Goal: Task Accomplishment & Management: Manage account settings

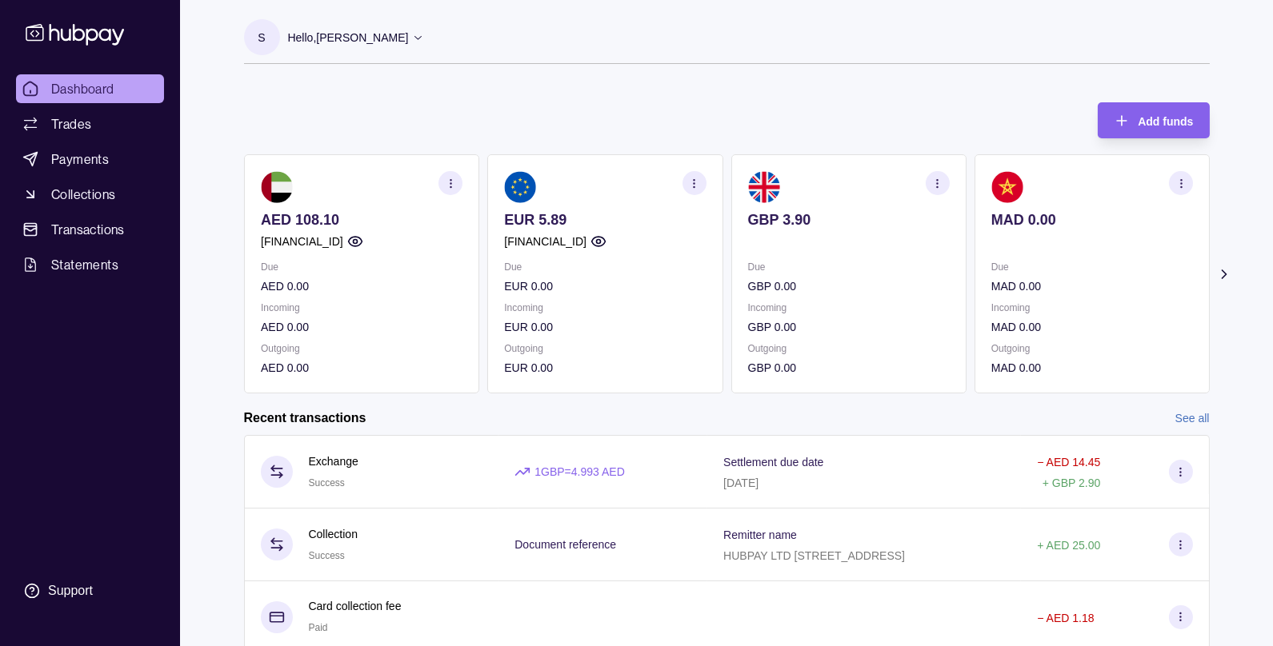
click at [364, 39] on p "Hello, [PERSON_NAME]" at bounding box center [348, 38] width 121 height 18
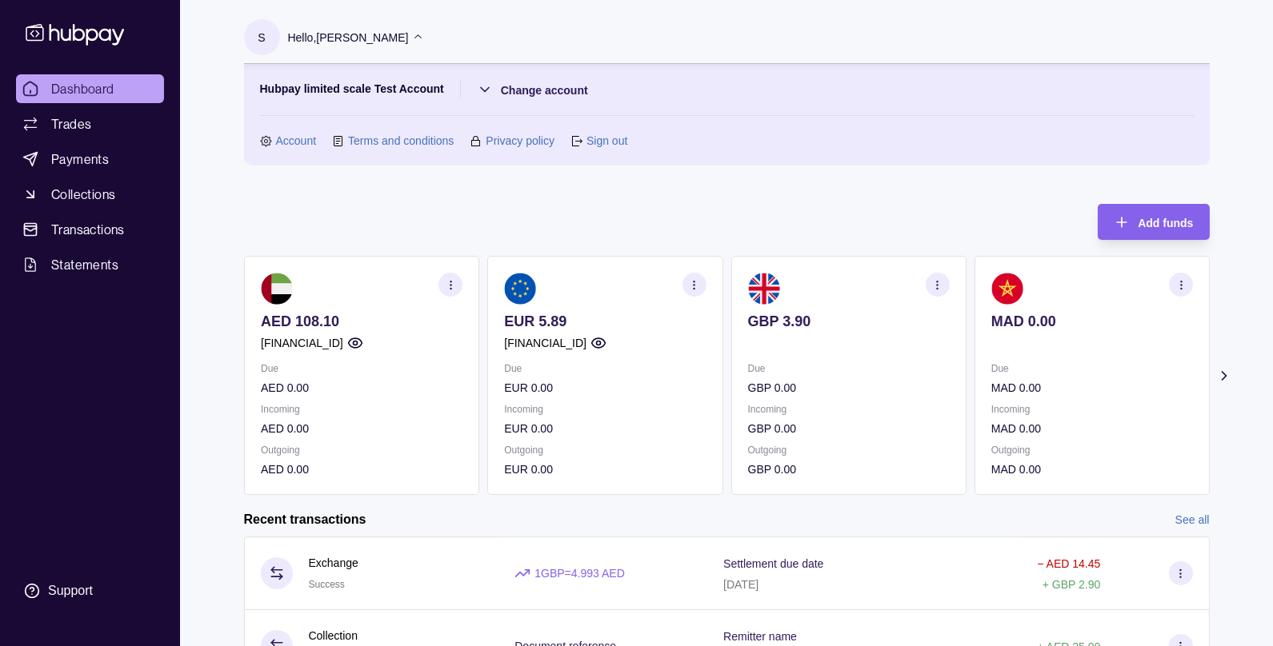
click at [299, 140] on link "Account" at bounding box center [296, 141] width 41 height 18
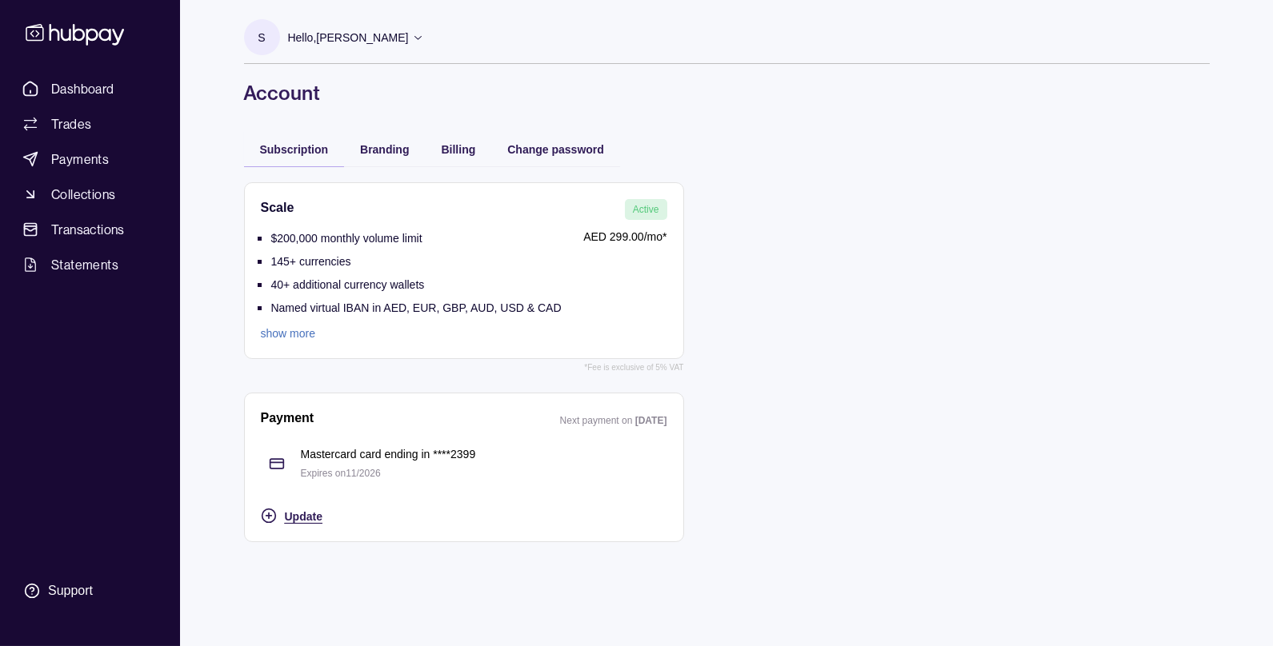
click at [294, 510] on span "Update" at bounding box center [304, 516] width 38 height 13
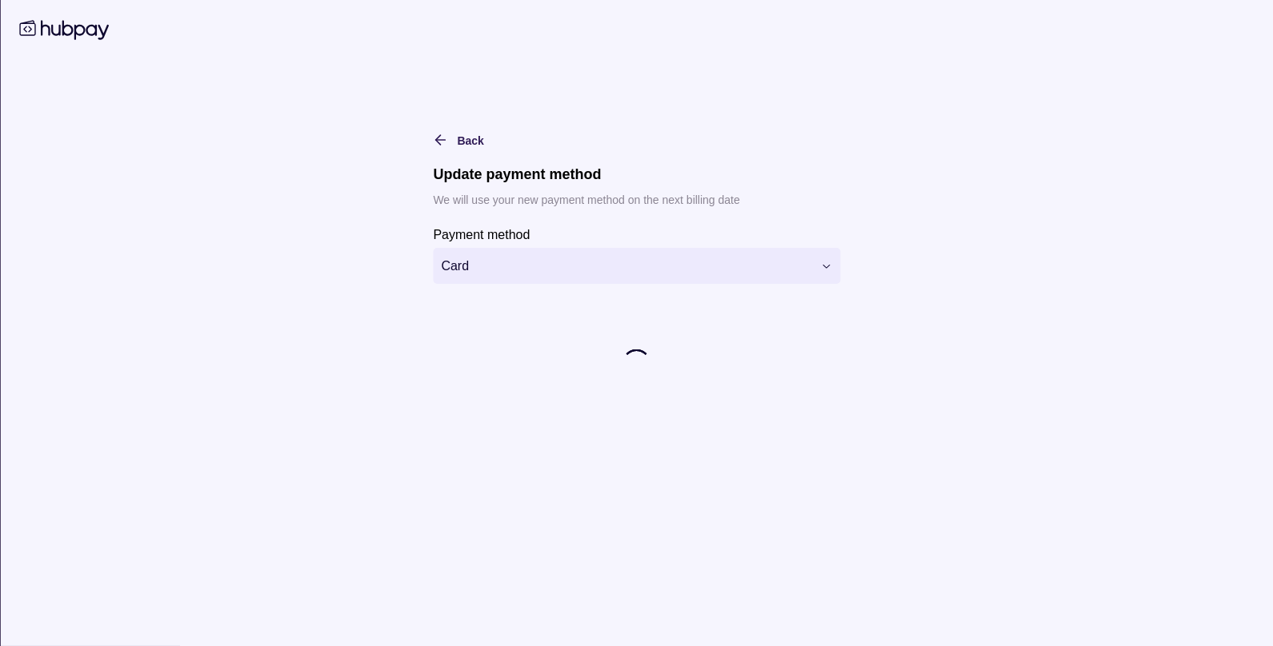
click at [482, 268] on html "**********" at bounding box center [636, 323] width 1273 height 646
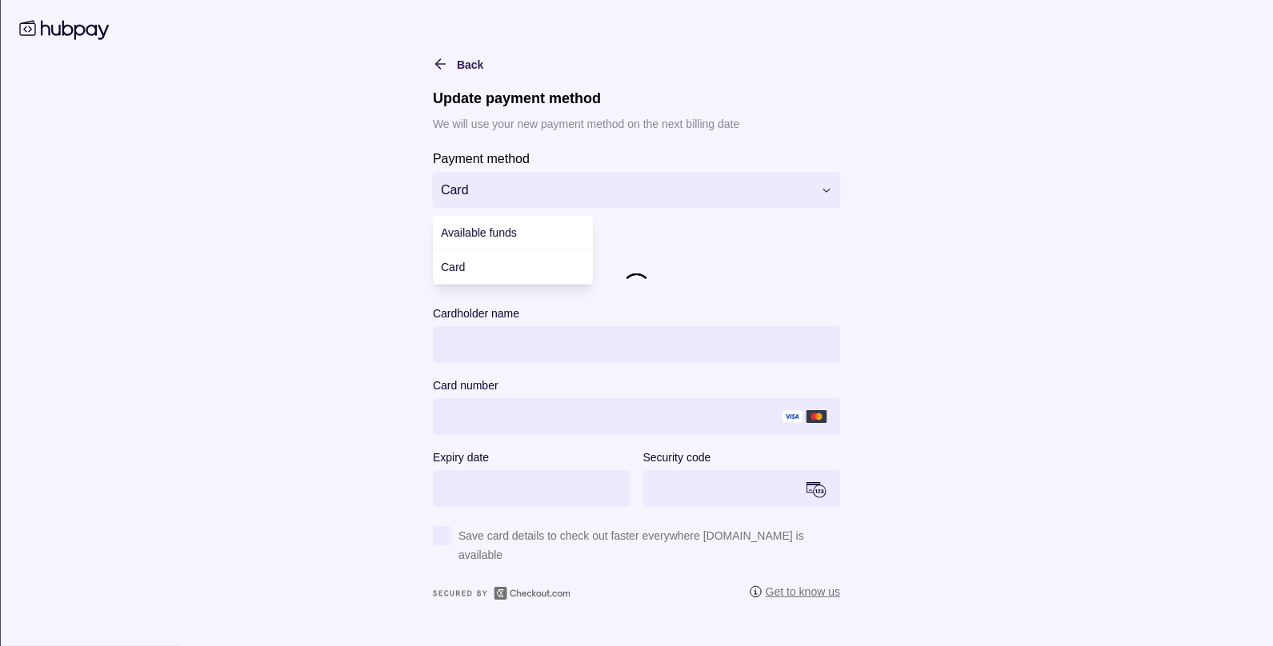
click at [462, 309] on html "**********" at bounding box center [636, 323] width 1273 height 646
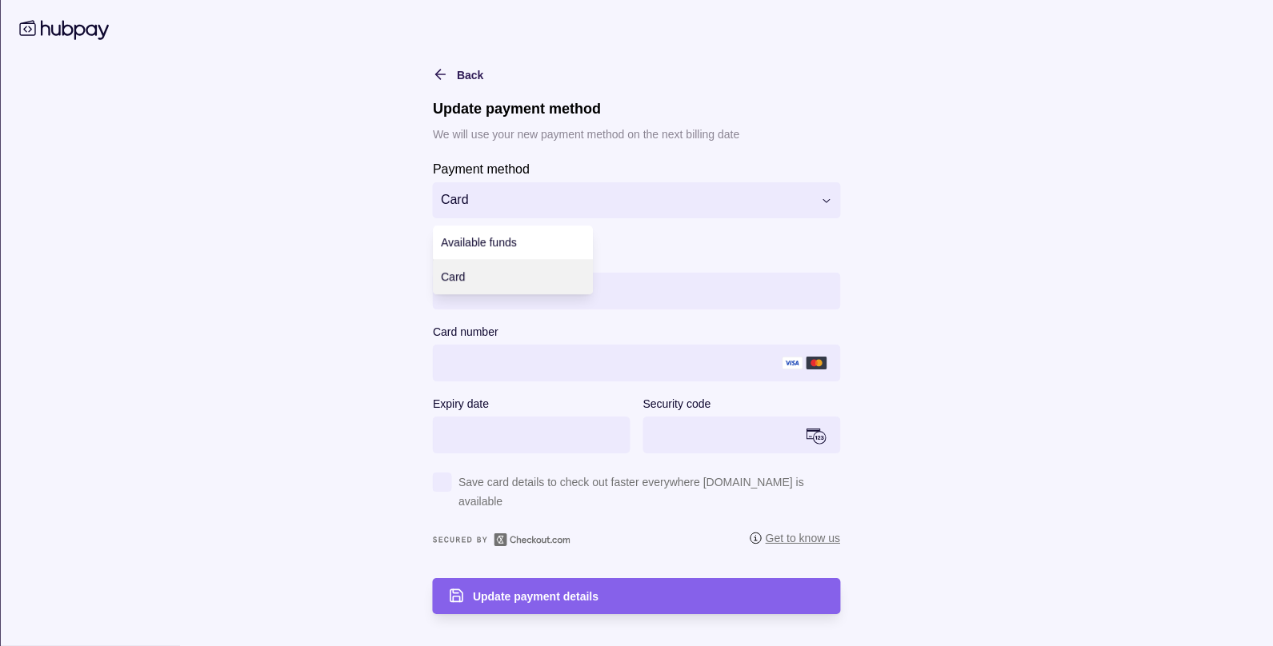
click at [463, 202] on html "**********" at bounding box center [636, 323] width 1273 height 646
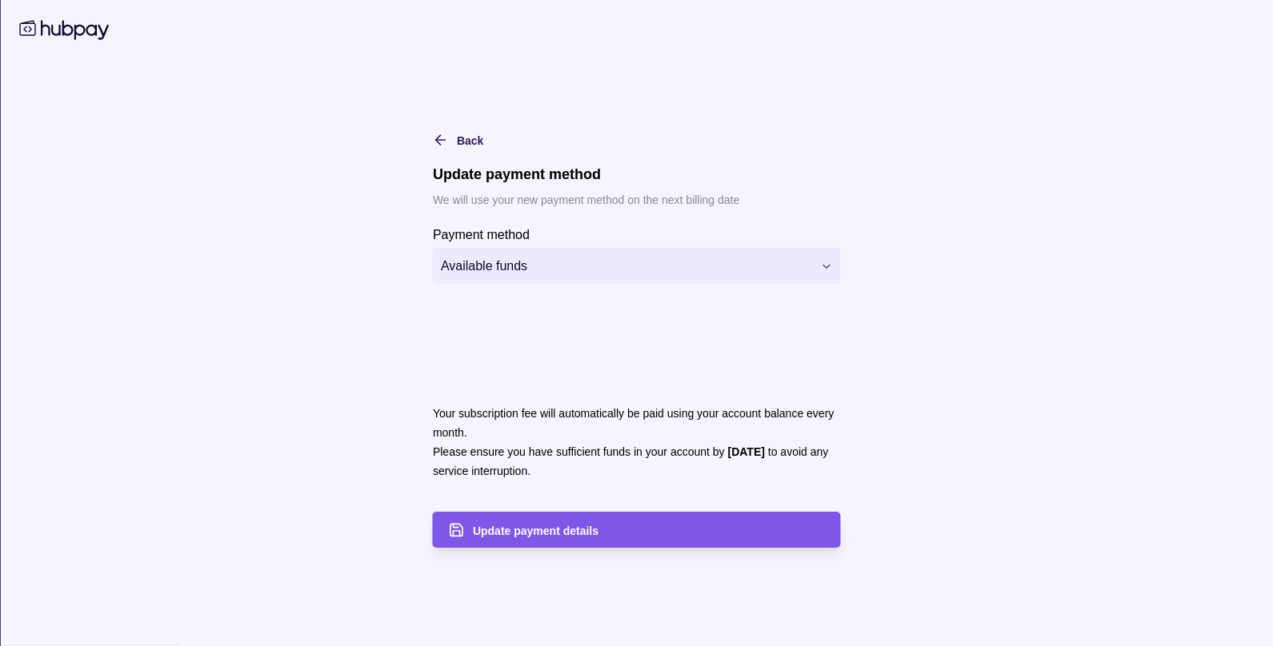
click at [500, 534] on span "Update payment details" at bounding box center [536, 531] width 126 height 13
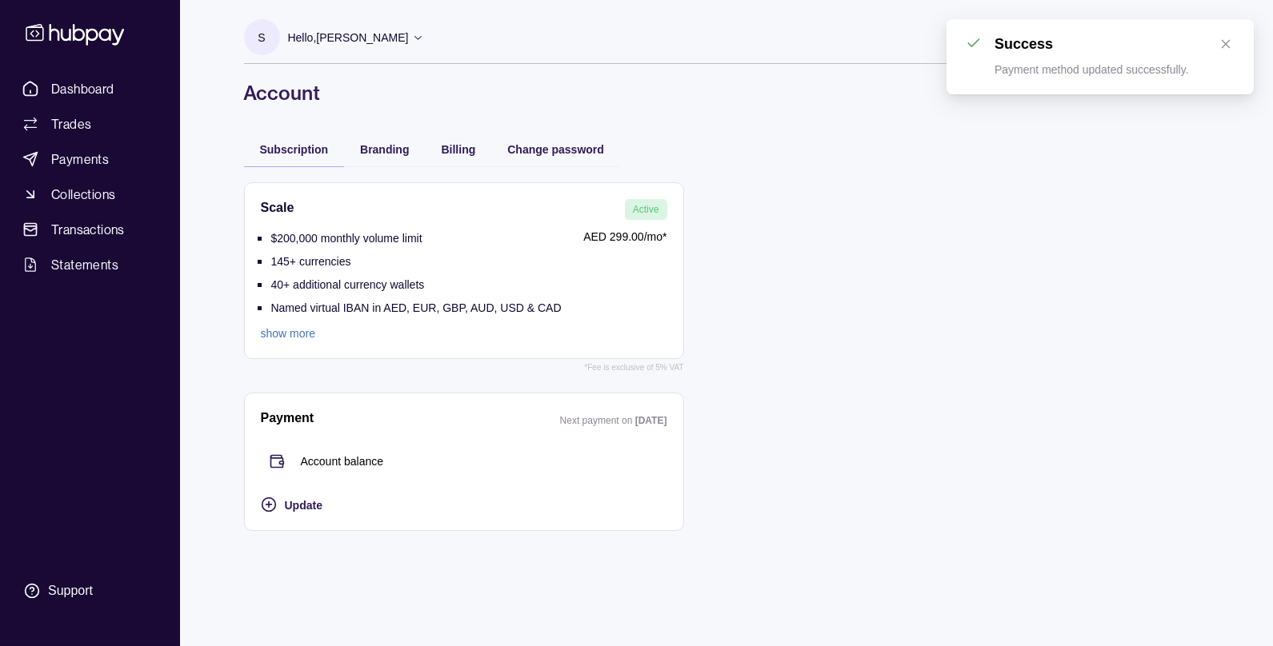
click at [327, 38] on p "Hello, [PERSON_NAME]" at bounding box center [348, 38] width 121 height 18
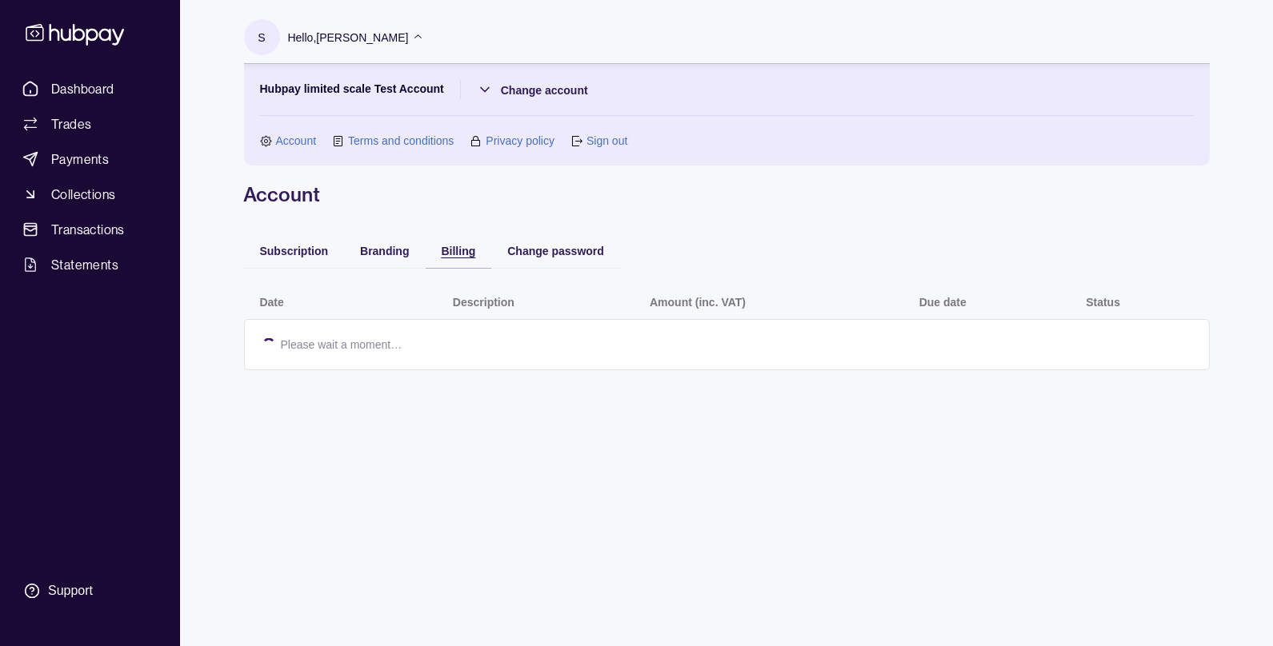
click at [454, 252] on span "Billing" at bounding box center [459, 251] width 34 height 13
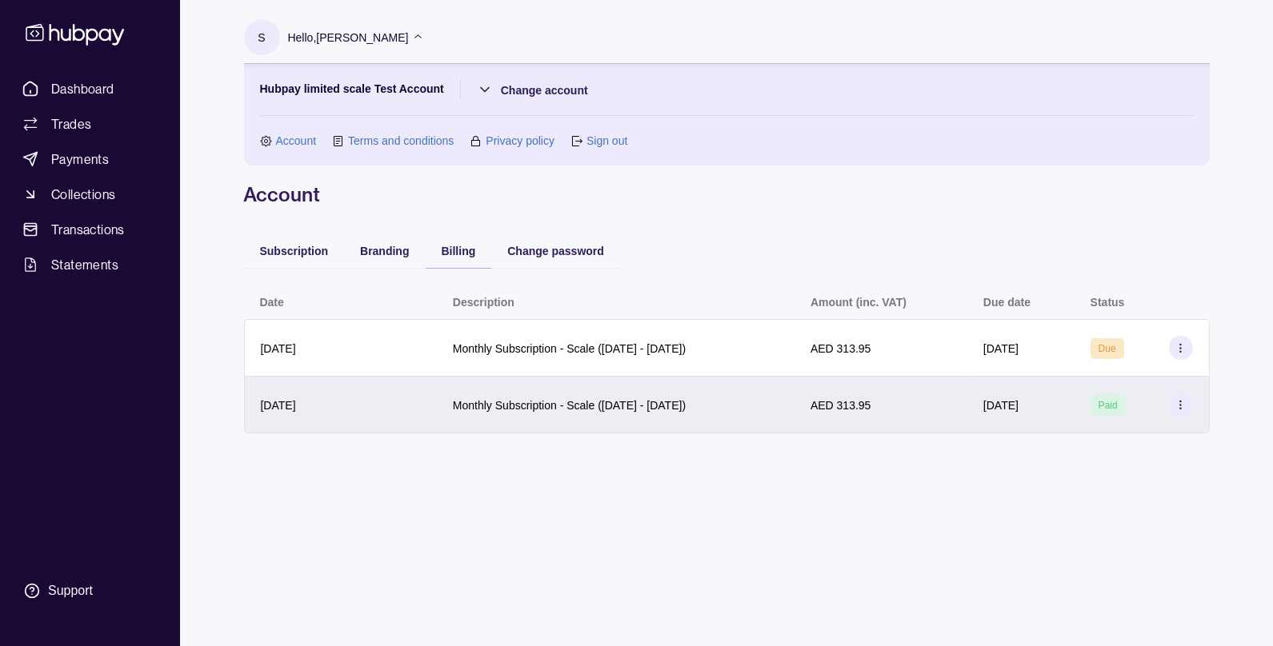
click at [568, 405] on p "Monthly Subscription - Scale ([DATE] - [DATE])" at bounding box center [569, 405] width 233 height 13
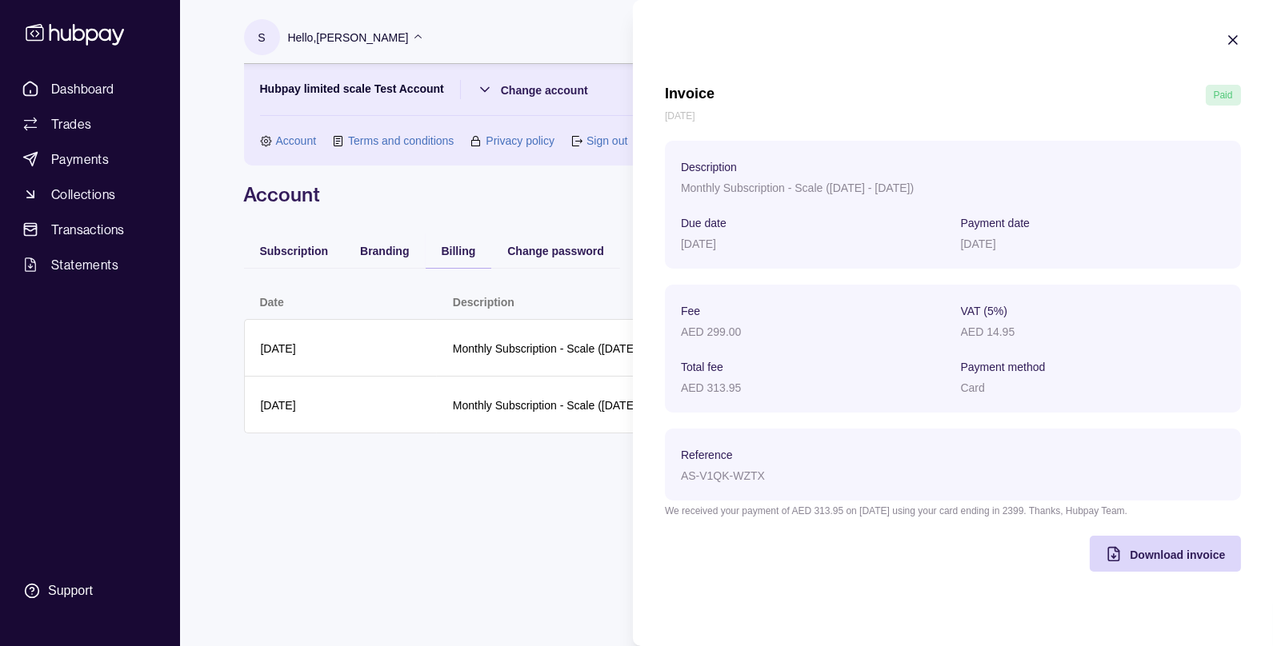
click at [1241, 43] on section "Invoice Paid [DATE] Description Monthly Subscription - Scale ([DATE] - [DATE]) …" at bounding box center [953, 302] width 640 height 604
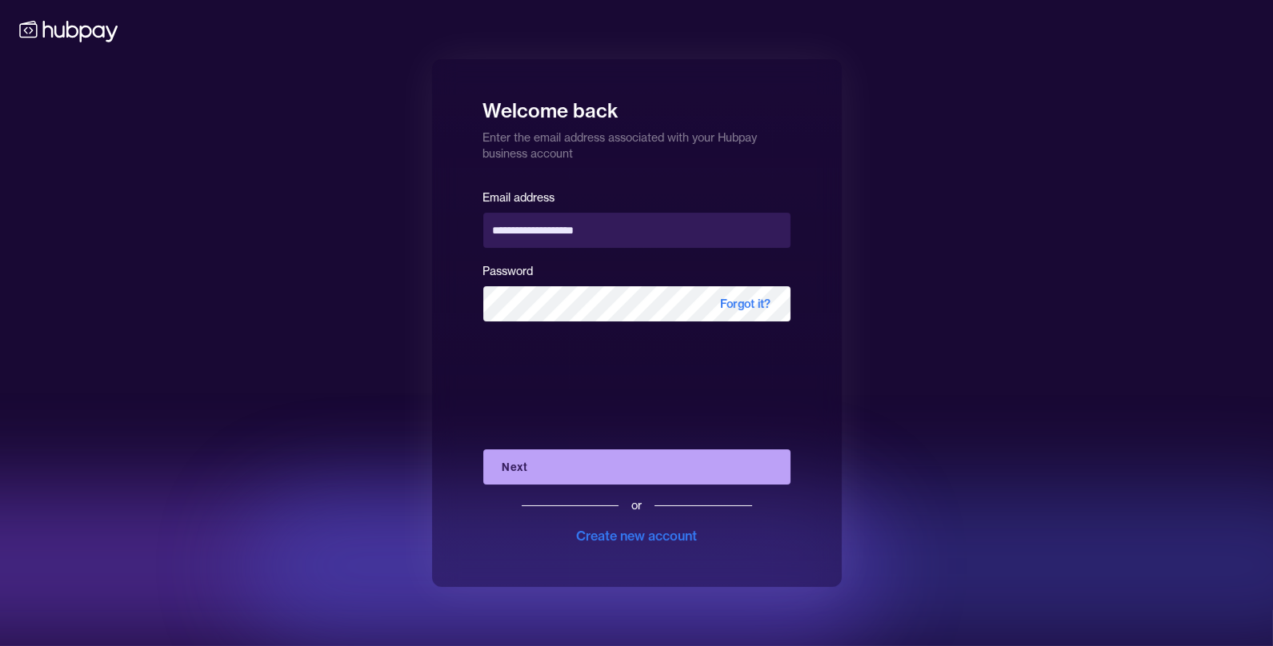
click at [562, 474] on button "Next" at bounding box center [636, 467] width 307 height 35
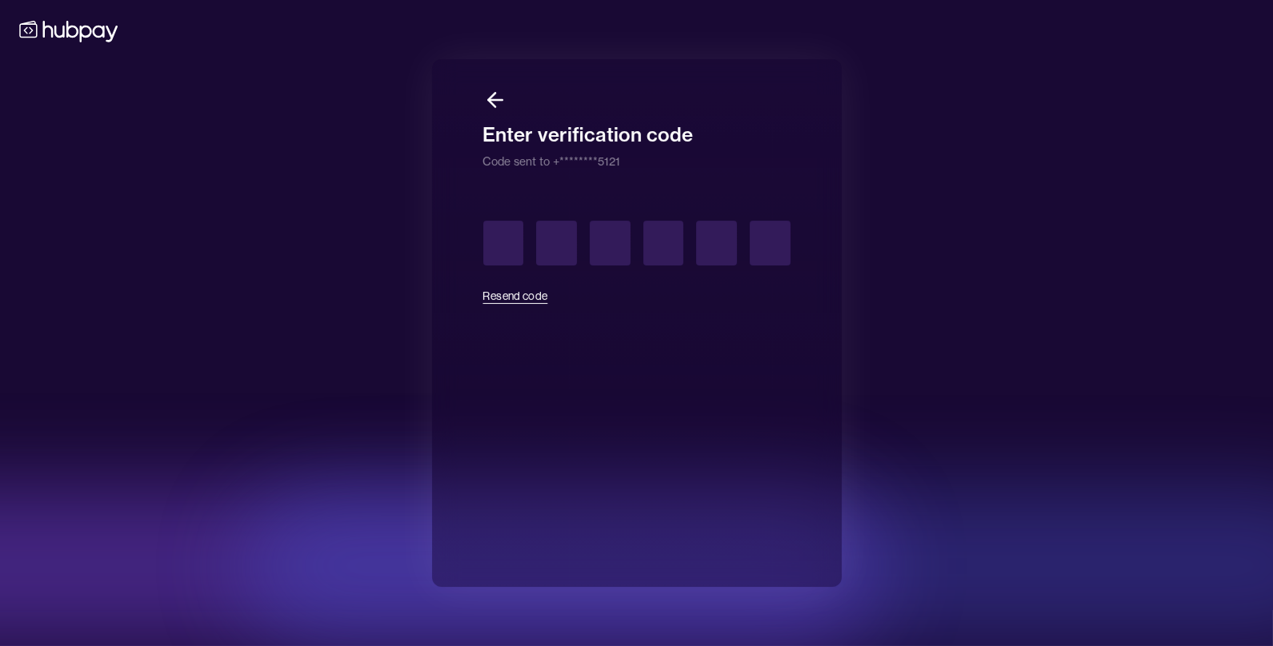
click at [496, 100] on icon at bounding box center [495, 100] width 14 height 0
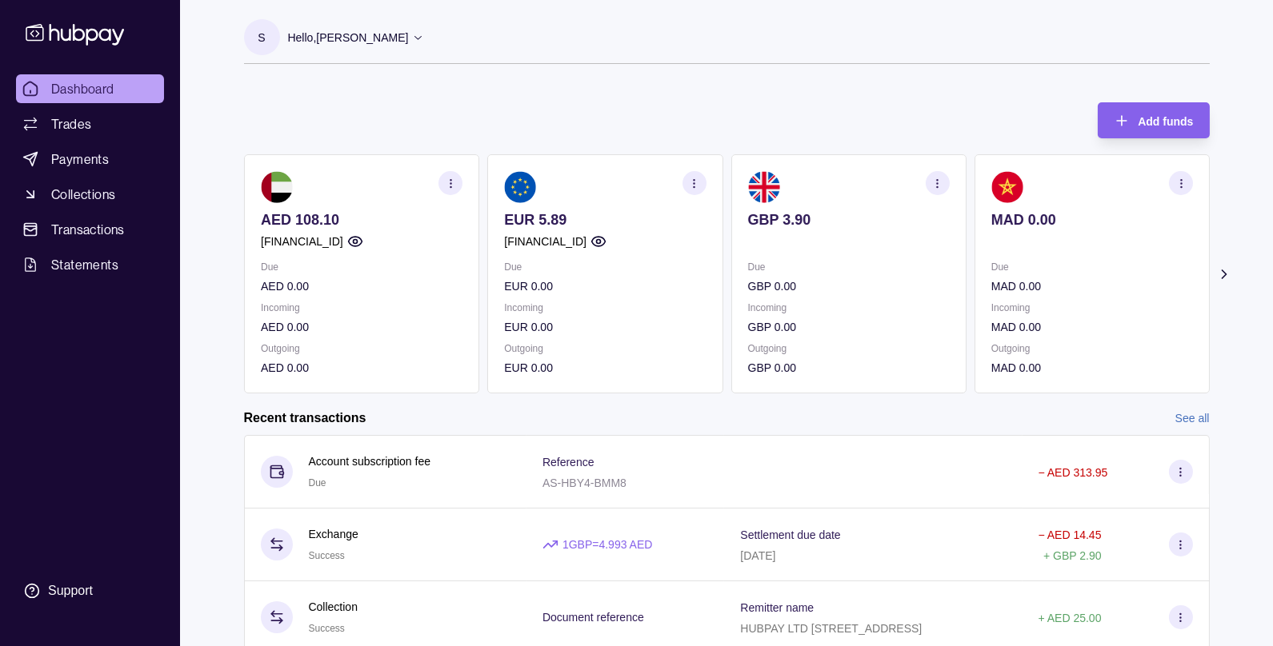
click at [338, 48] on div "Hello, [PERSON_NAME]" at bounding box center [356, 38] width 137 height 34
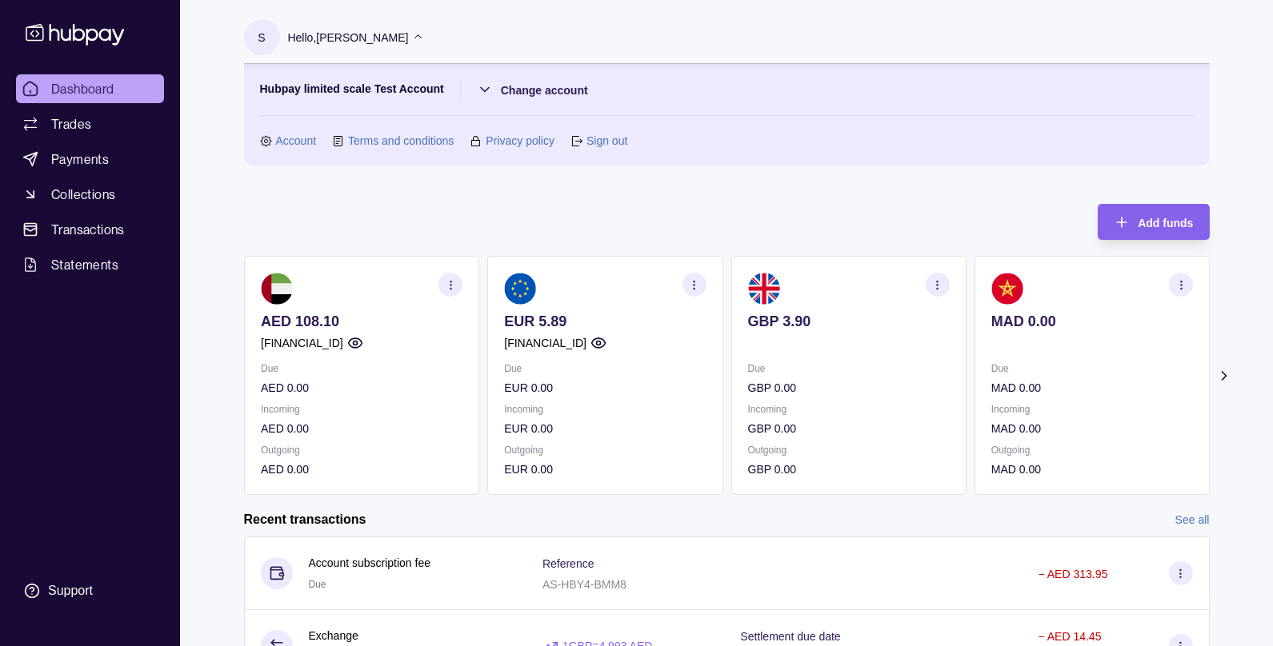
click at [282, 158] on div "Hubpay limited scale Test Account Change account Account Terms and conditions P…" at bounding box center [726, 115] width 965 height 102
click at [295, 150] on div "Hubpay limited scale Test Account Change account Account Terms and conditions P…" at bounding box center [726, 115] width 965 height 102
click at [300, 145] on link "Account" at bounding box center [296, 141] width 41 height 18
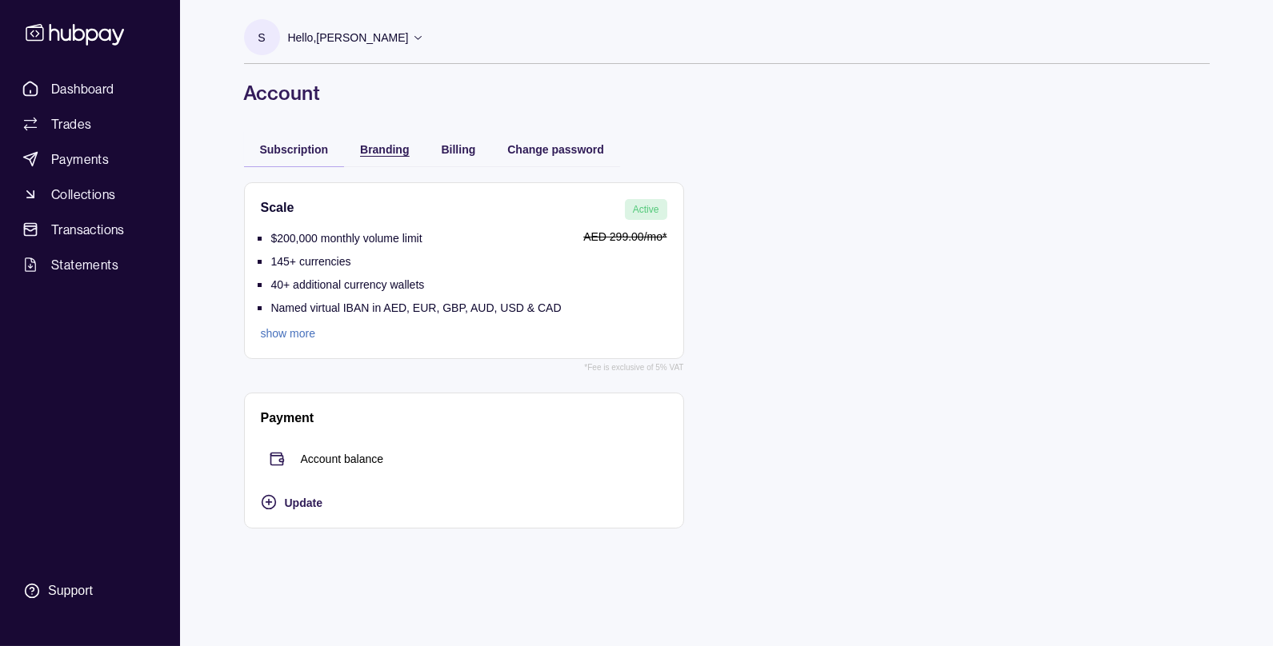
click at [386, 146] on span "Branding" at bounding box center [384, 149] width 49 height 13
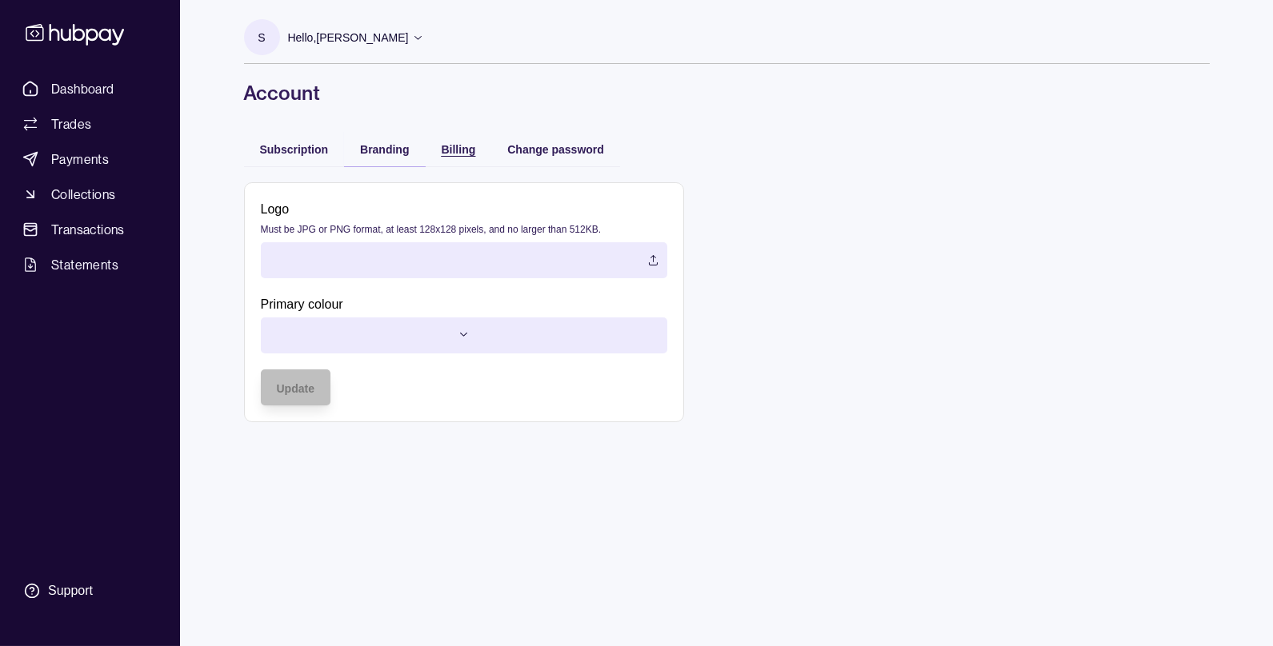
click at [445, 152] on span "Billing" at bounding box center [459, 149] width 34 height 13
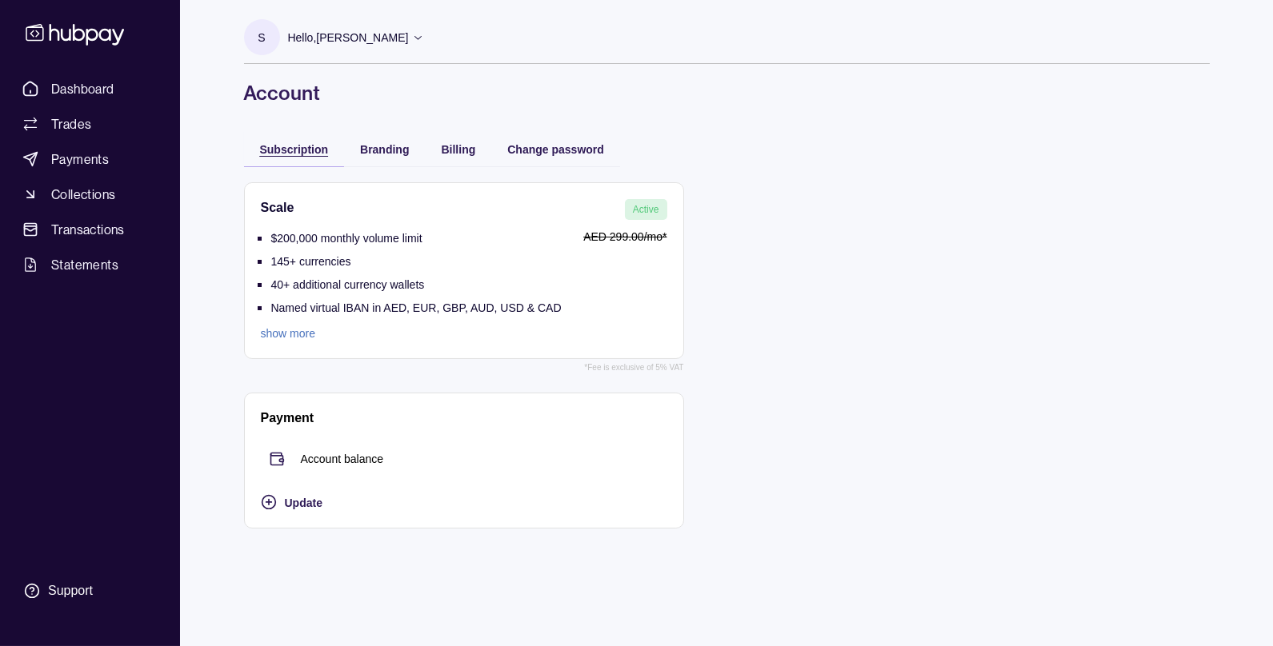
click at [290, 145] on span "Subscription" at bounding box center [294, 149] width 69 height 13
click at [372, 38] on p "Hello, [PERSON_NAME]" at bounding box center [348, 38] width 121 height 18
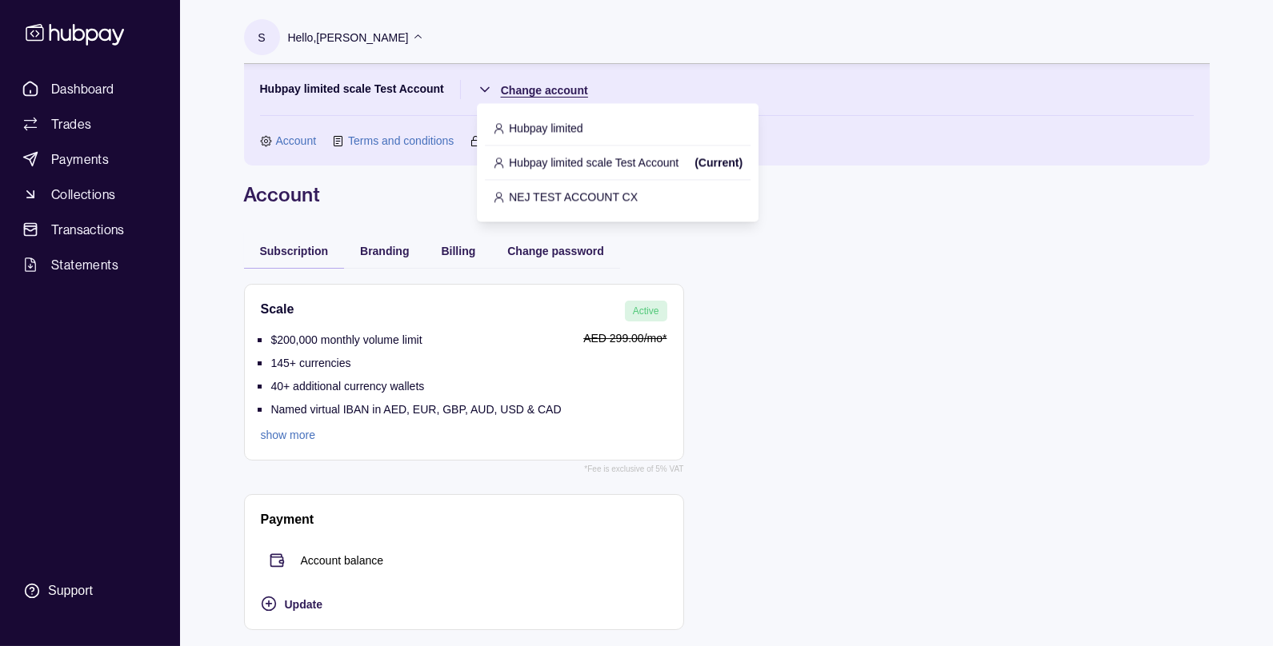
click at [531, 92] on html "Dashboard Trades Payments Collections Transactions Statements Support S Hello, …" at bounding box center [636, 323] width 1273 height 646
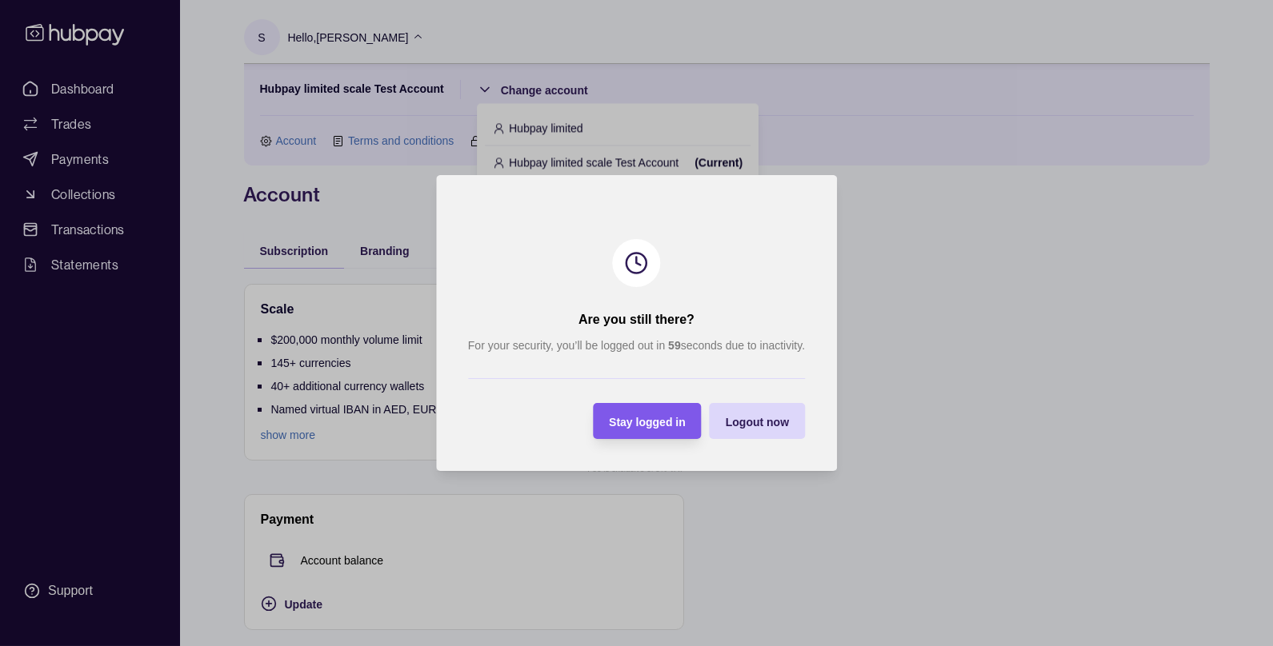
click at [659, 426] on span "Stay logged in" at bounding box center [647, 422] width 77 height 13
